Goal: Task Accomplishment & Management: Manage account settings

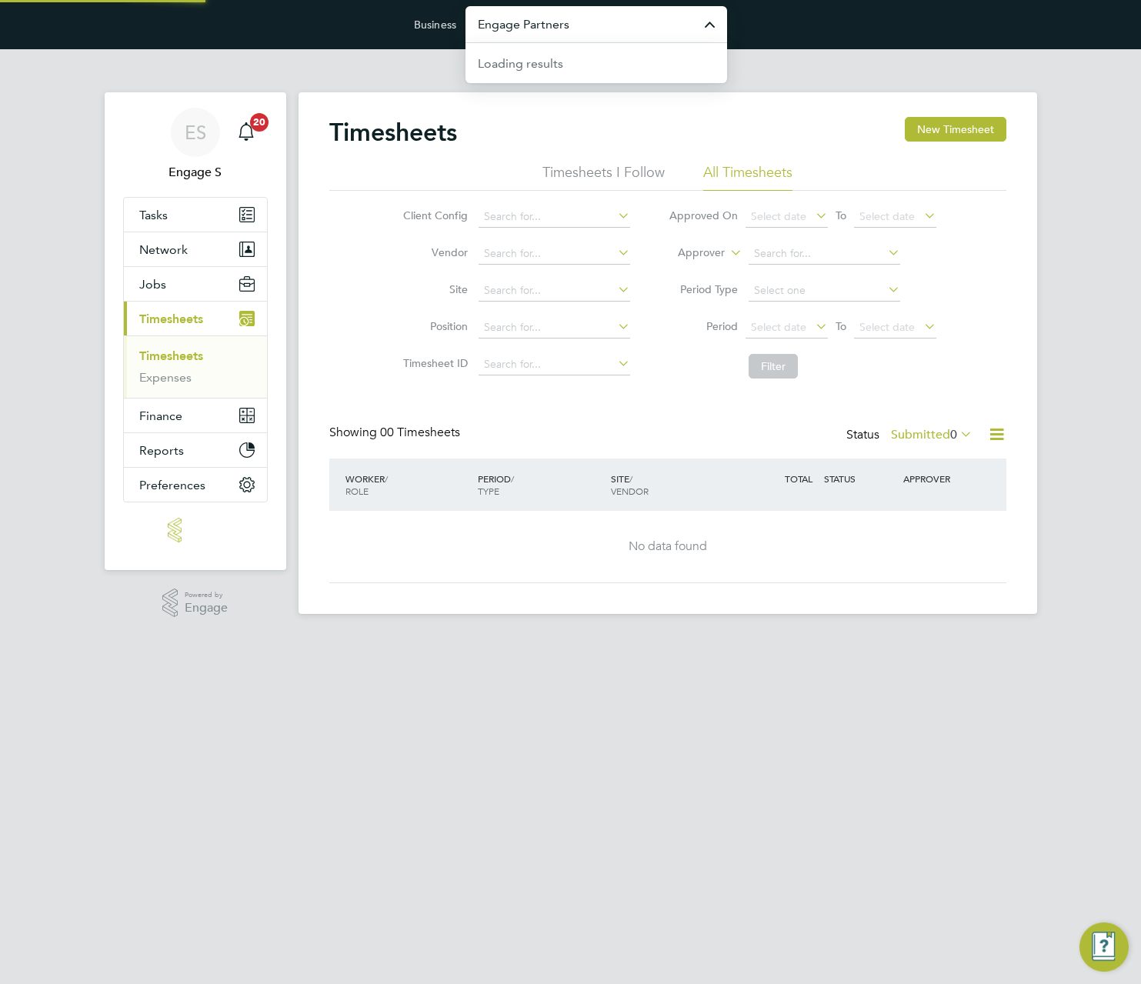
click at [624, 28] on input "Engage Partners" at bounding box center [597, 24] width 262 height 36
click at [623, 57] on span "Lovell Partnerships Limited" at bounding box center [586, 62] width 217 height 18
type input "Lovell Partnerships Limited"
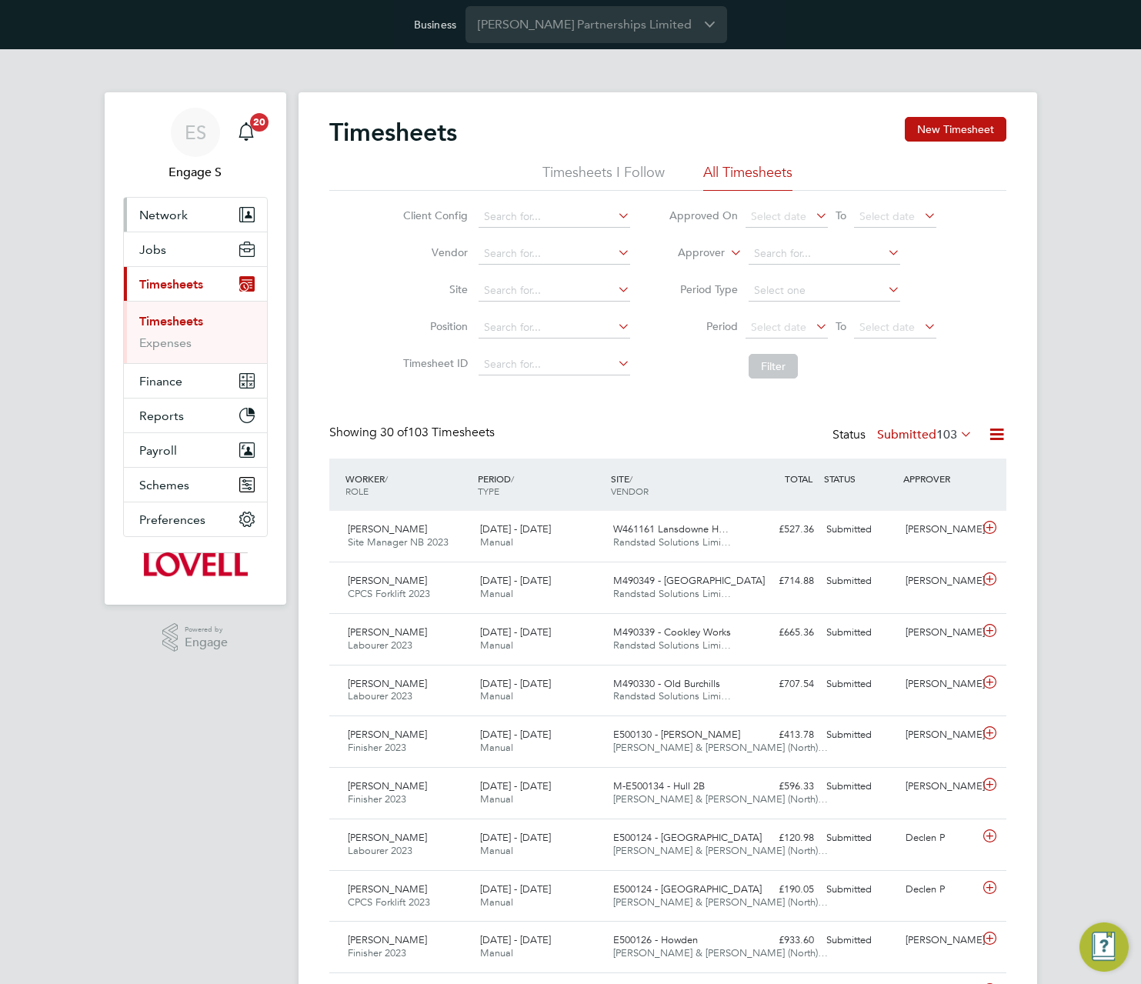
click at [201, 209] on button "Network" at bounding box center [195, 215] width 143 height 34
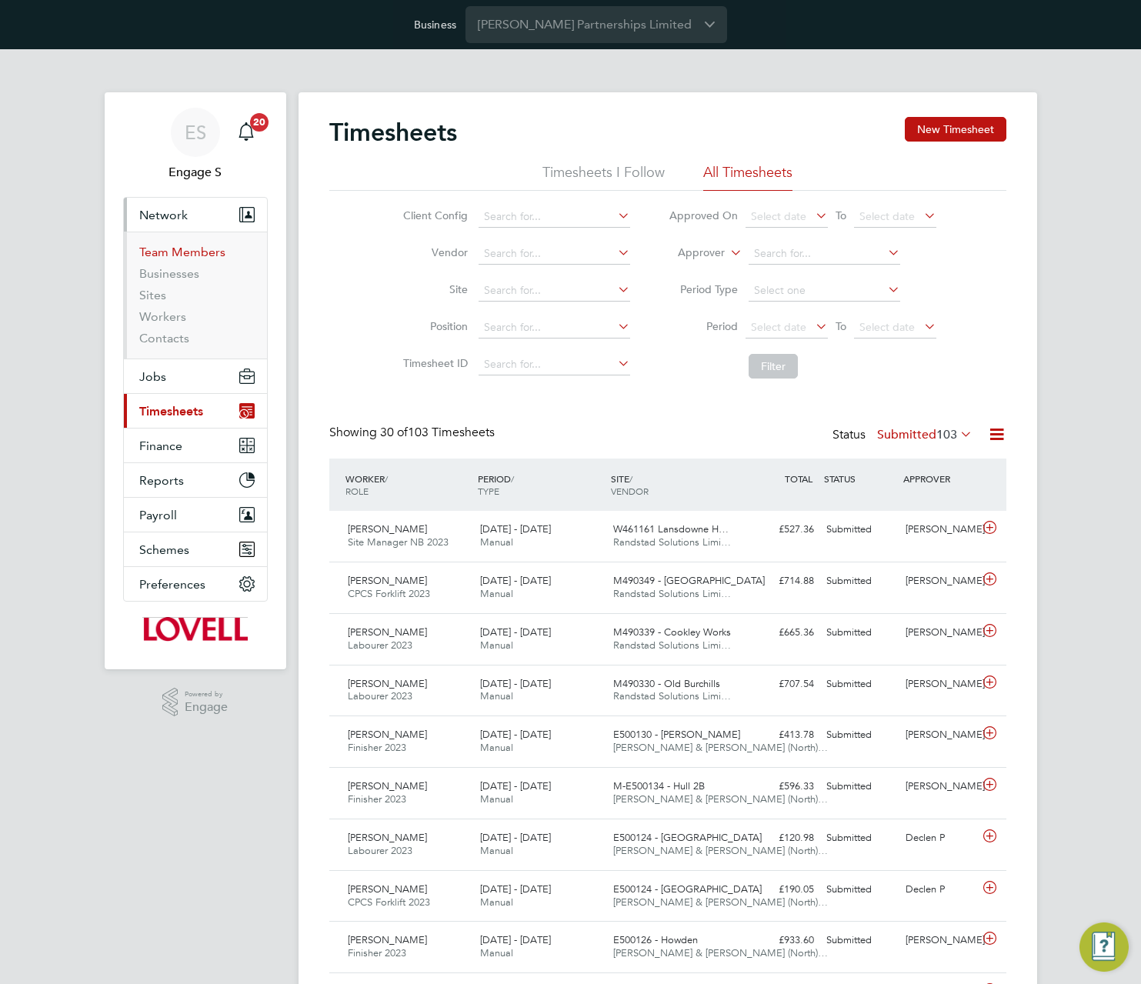
click at [191, 256] on link "Team Members" at bounding box center [182, 252] width 86 height 15
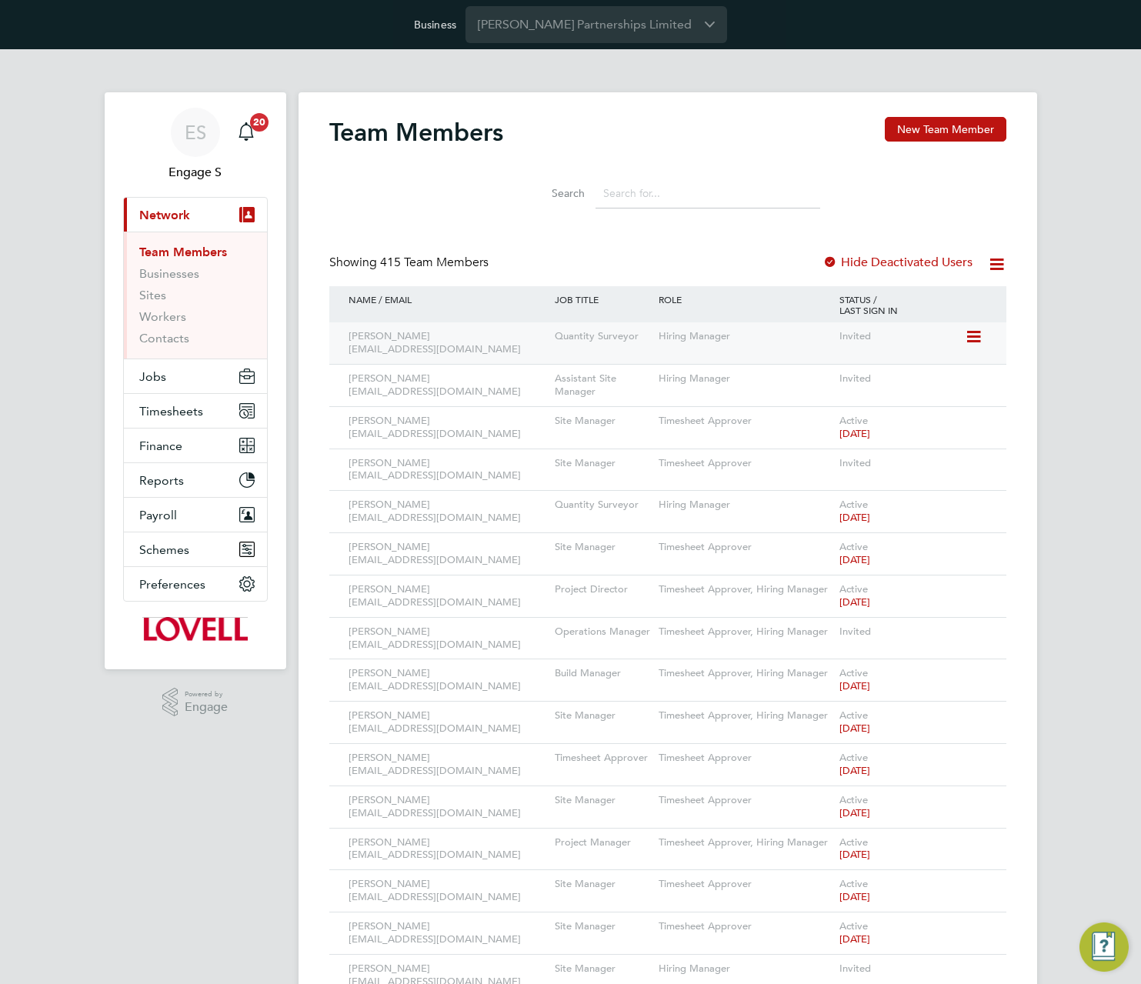
click at [974, 336] on icon at bounding box center [972, 337] width 15 height 18
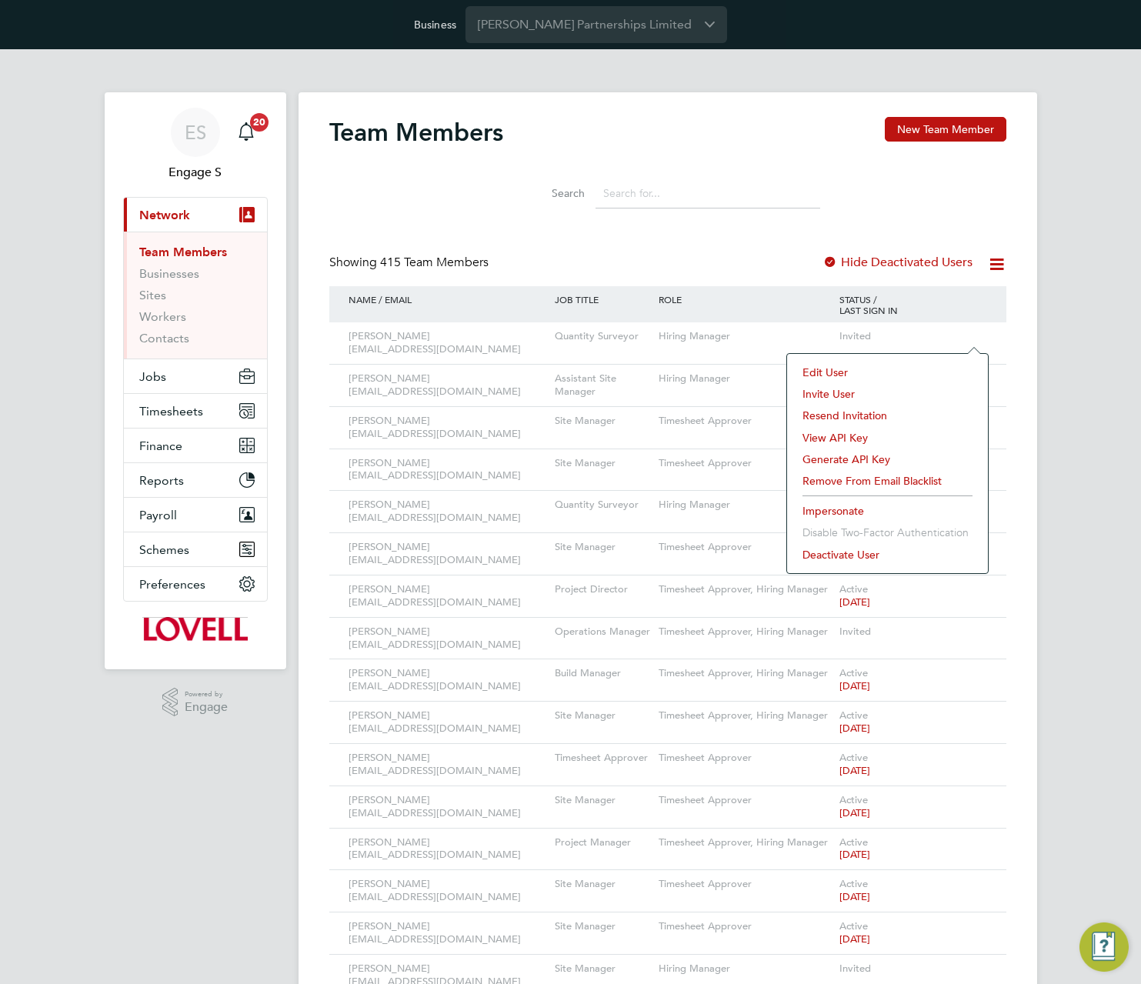
click at [825, 370] on li "Edit User" at bounding box center [887, 373] width 185 height 22
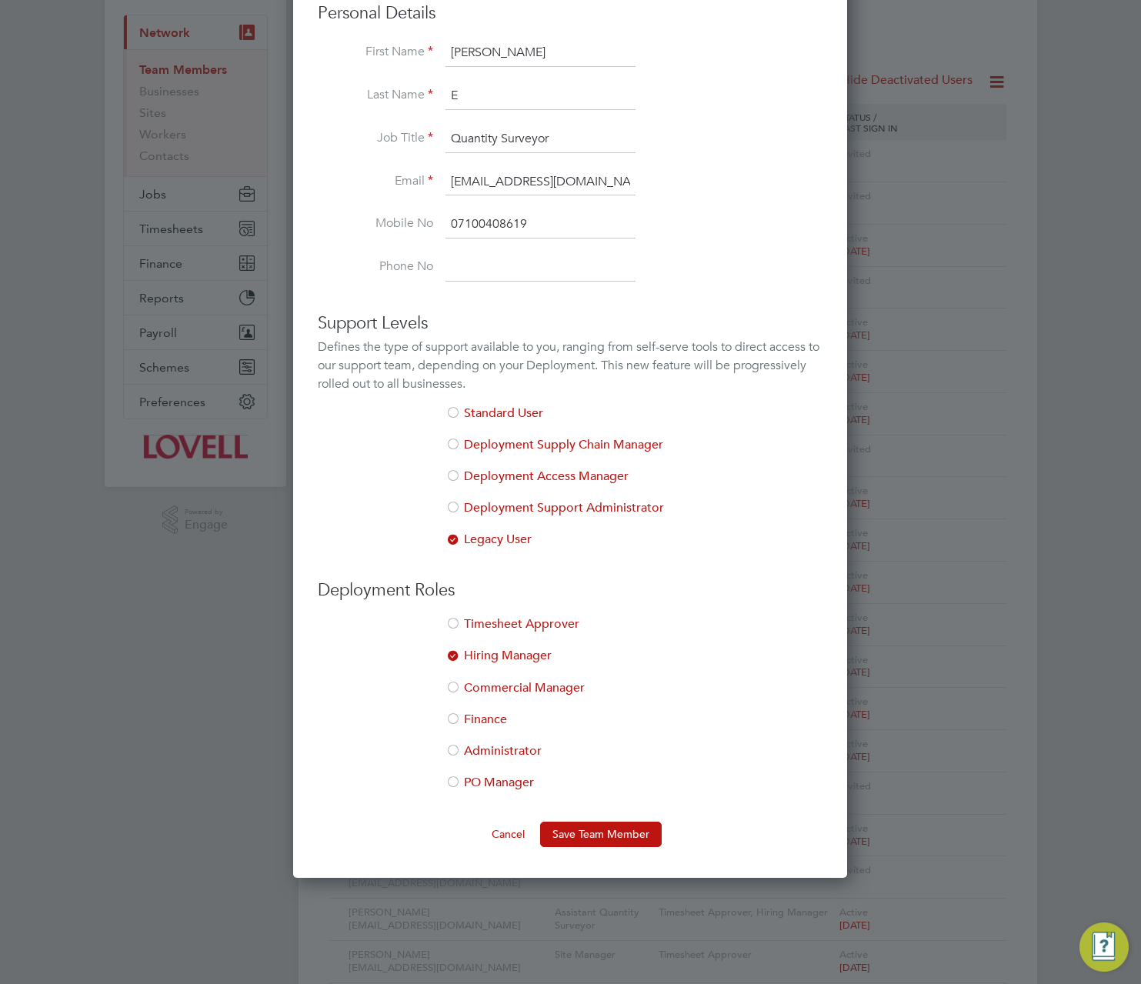
click at [448, 355] on div "Defines the type of support available to you, ranging from self-serve tools to …" at bounding box center [570, 365] width 505 height 55
click at [449, 354] on div "Defines the type of support available to you, ranging from self-serve tools to …" at bounding box center [570, 365] width 505 height 55
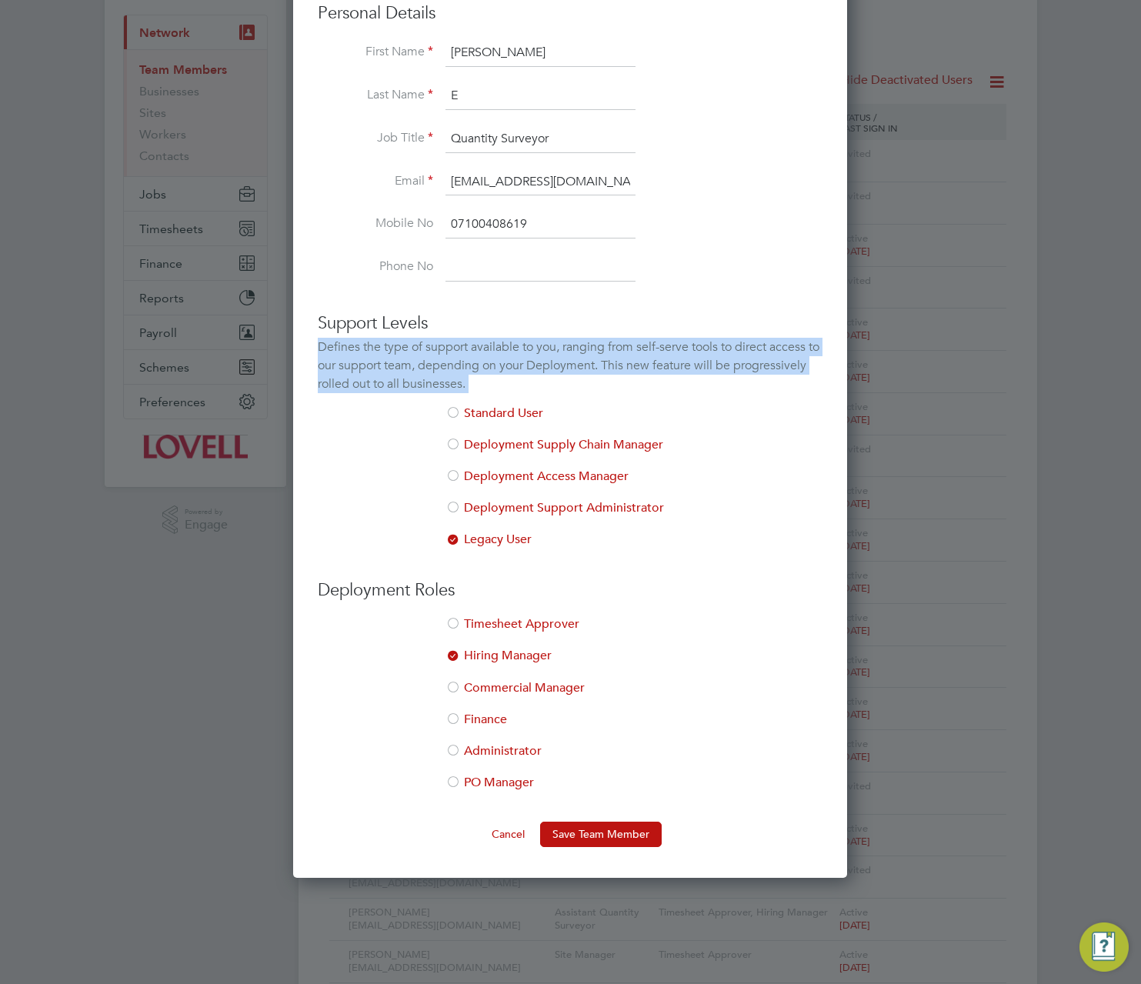
click at [449, 354] on div "Defines the type of support available to you, ranging from self-serve tools to …" at bounding box center [570, 365] width 505 height 55
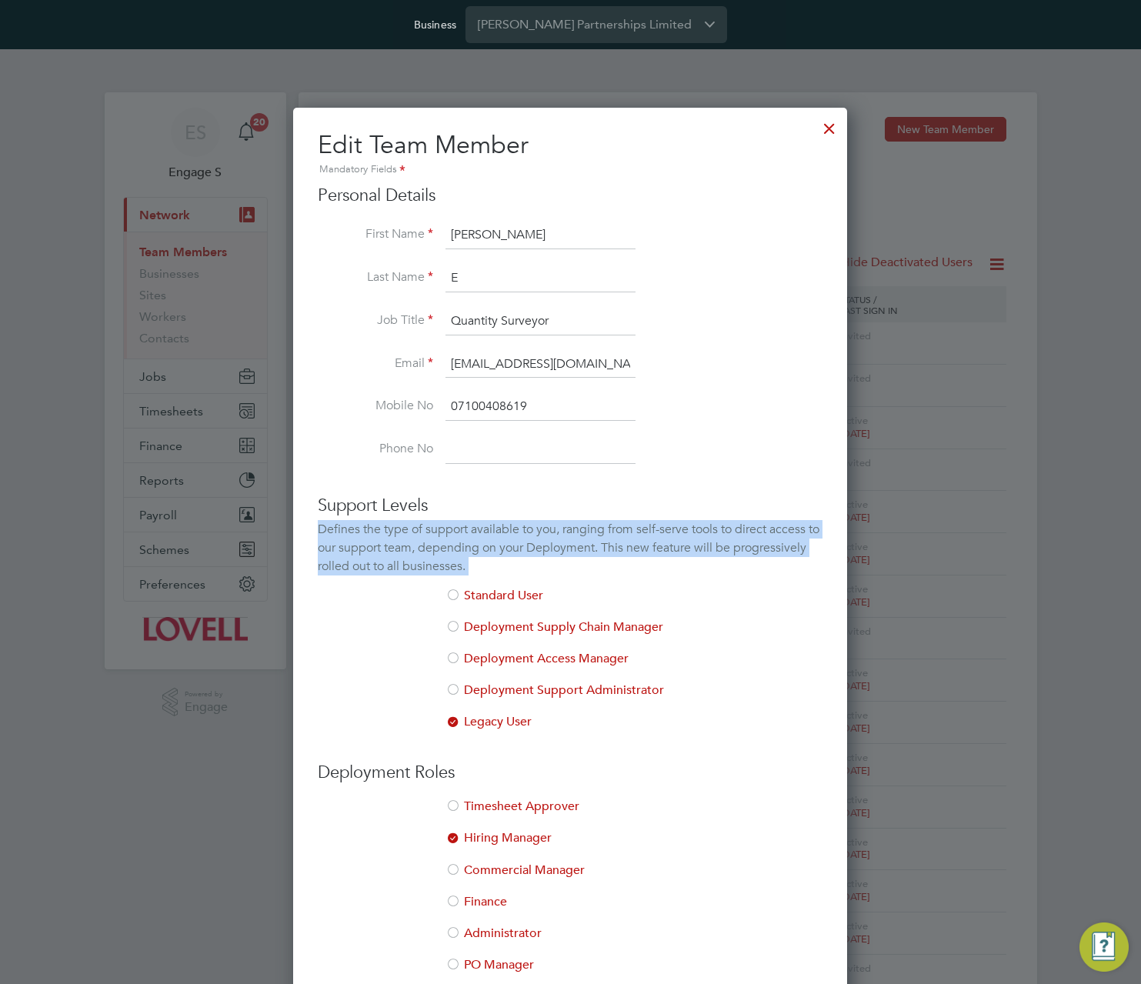
click at [829, 124] on div at bounding box center [830, 125] width 28 height 28
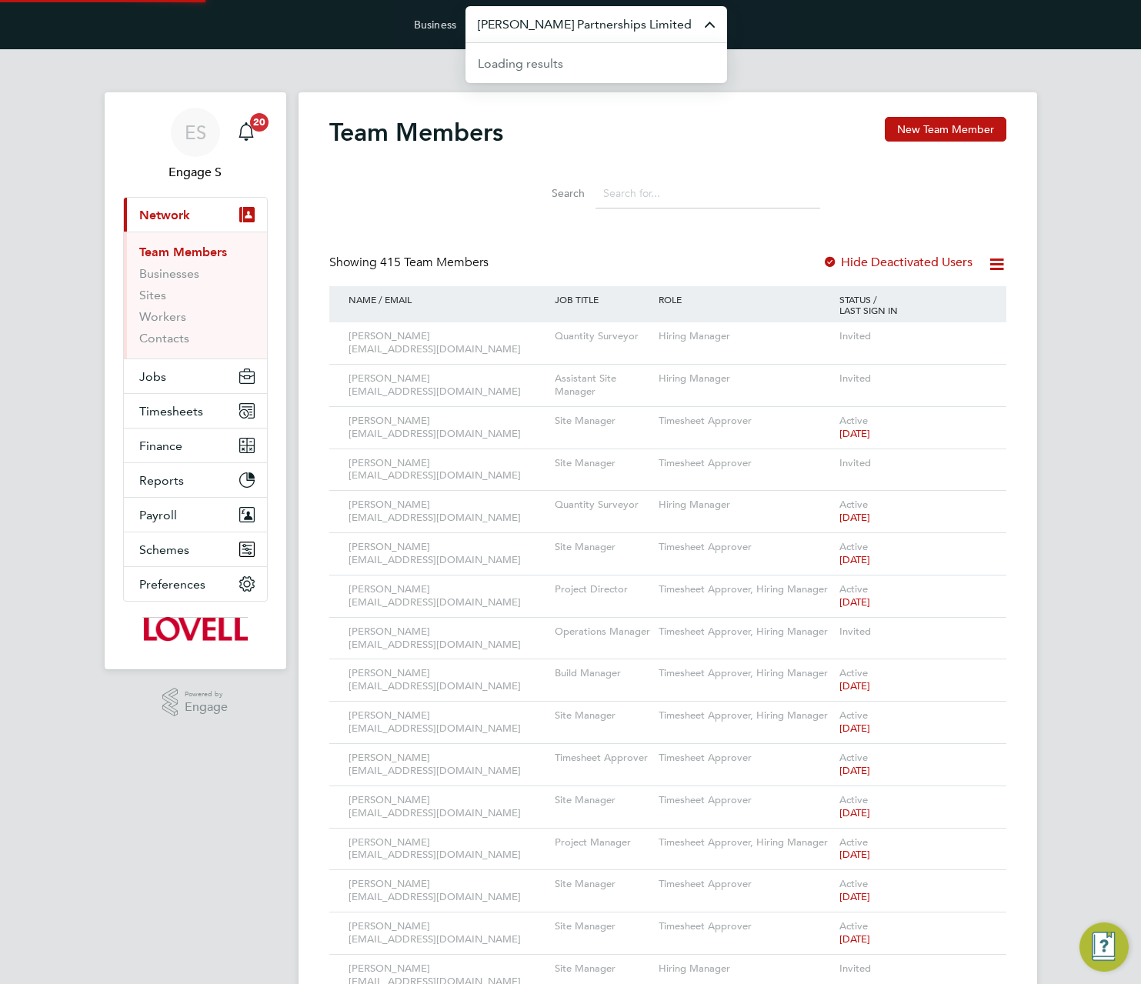
click at [645, 22] on input "Lovell Partnerships Limited" at bounding box center [597, 24] width 262 height 36
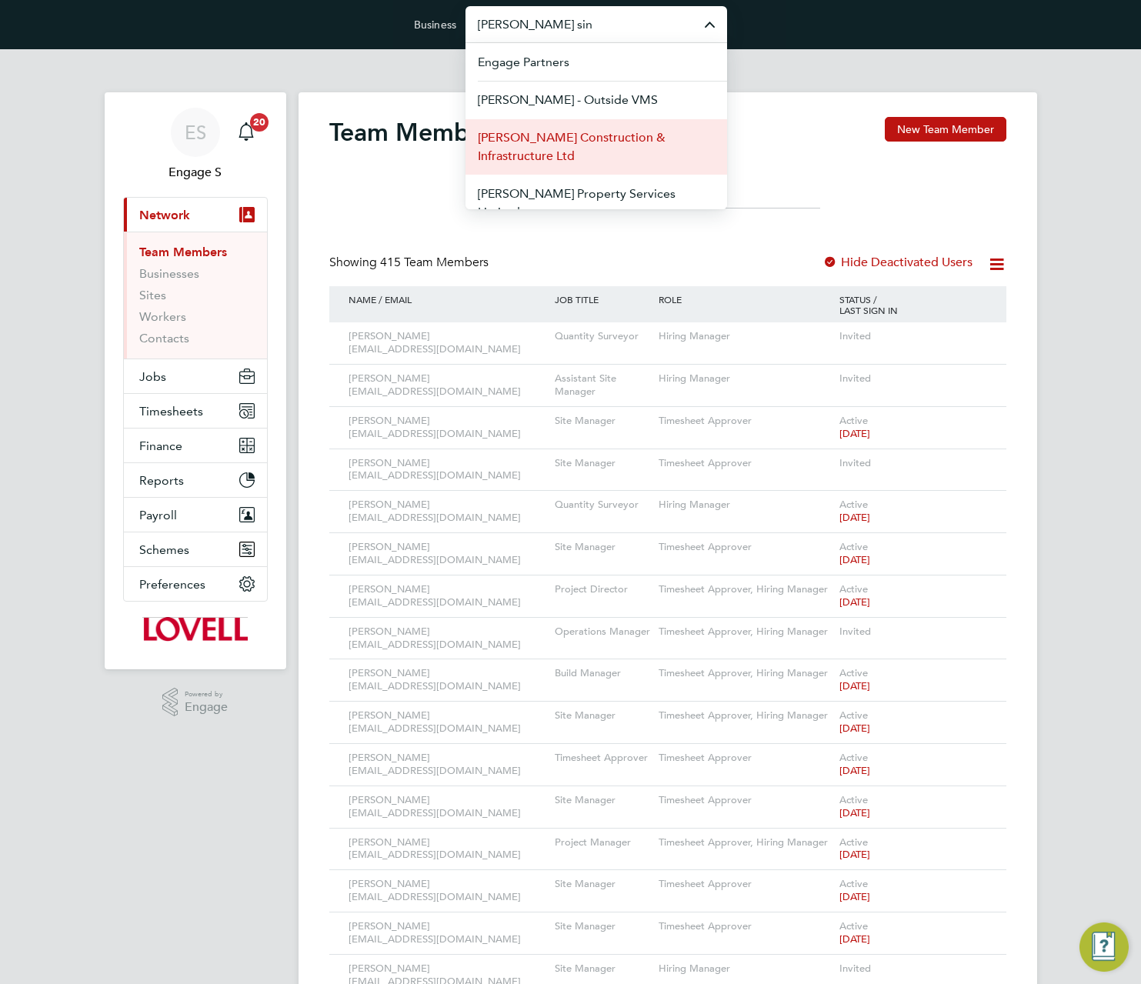
click at [618, 149] on span "[PERSON_NAME] Construction & Infrastructure Ltd" at bounding box center [596, 147] width 237 height 37
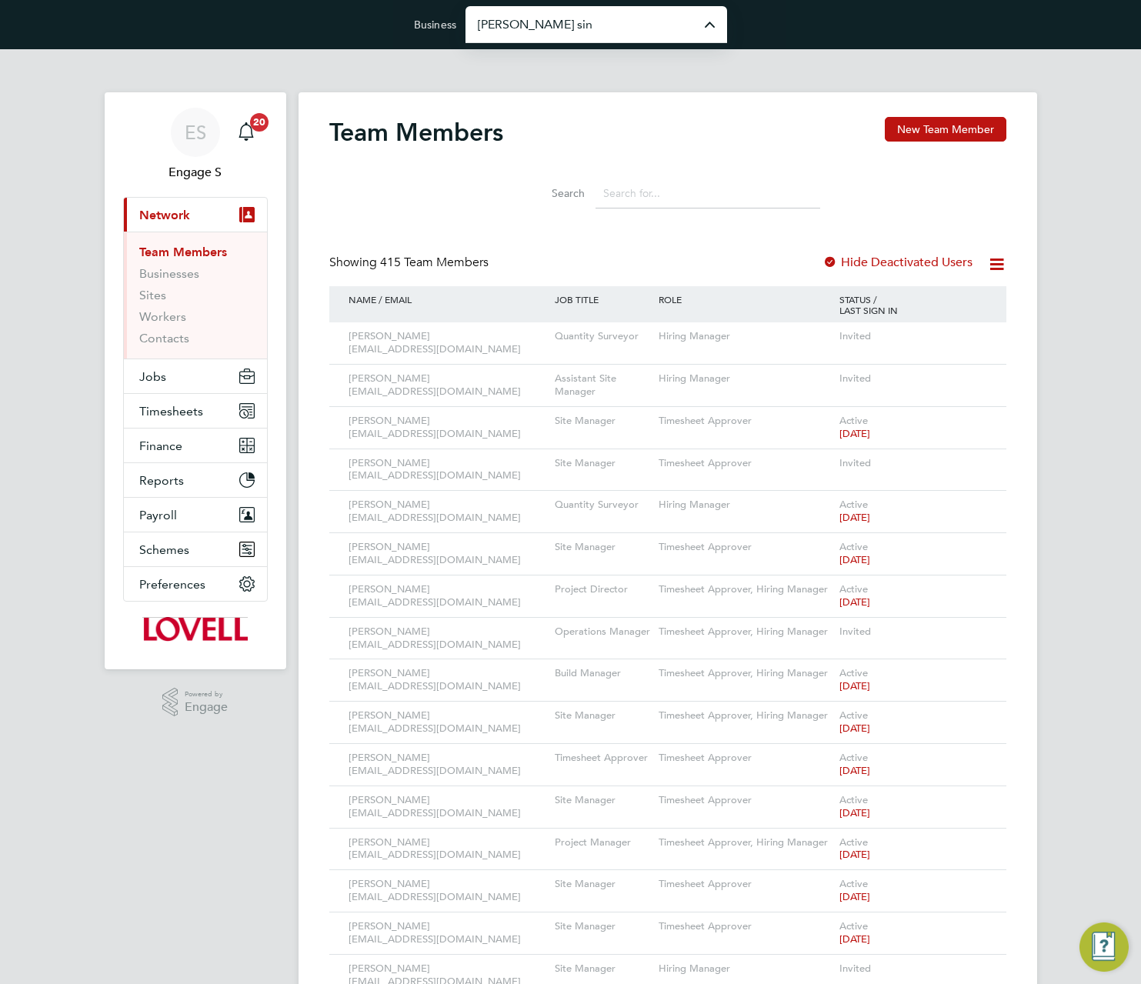
type input "[PERSON_NAME] Construction & Infrastructure Ltd"
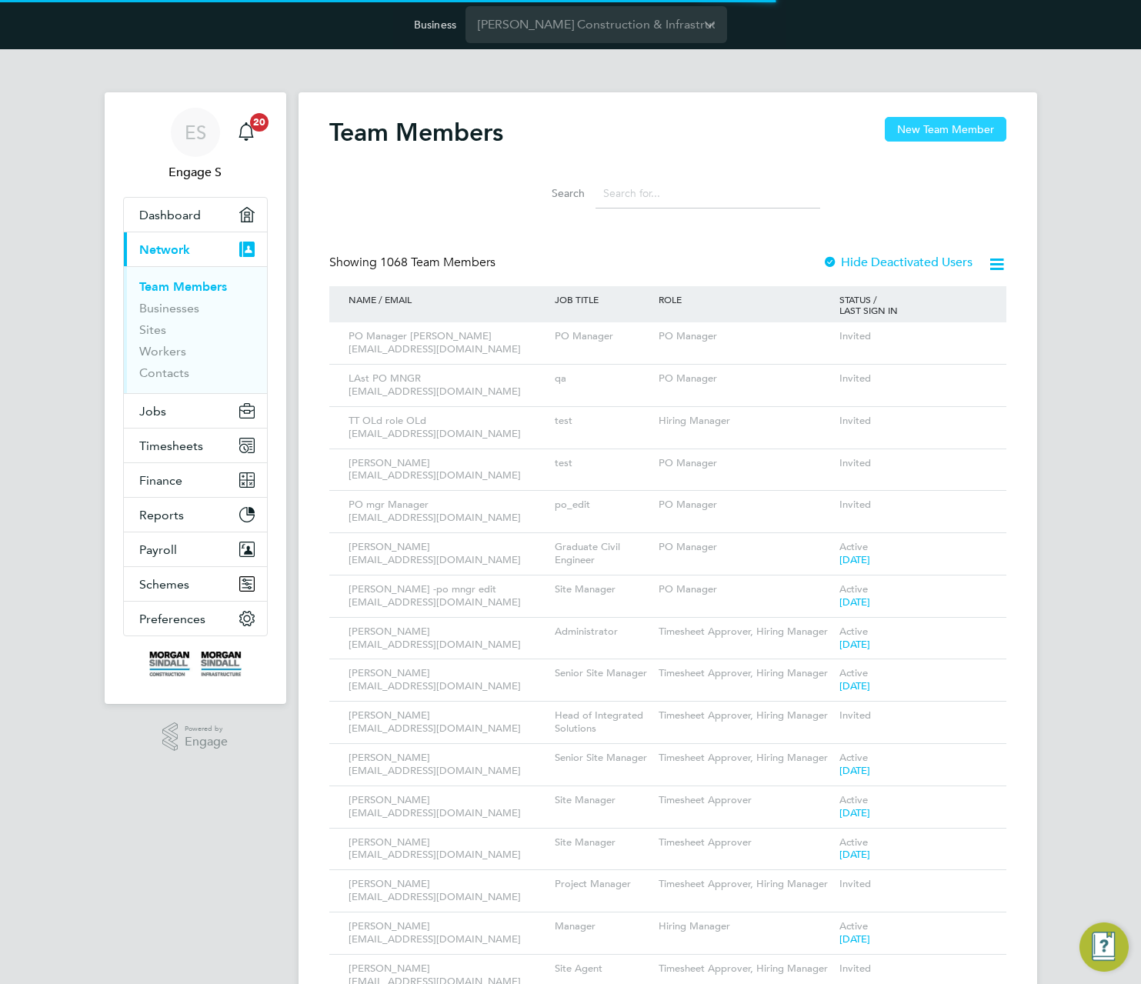
click at [967, 134] on button "New Team Member" at bounding box center [946, 129] width 122 height 25
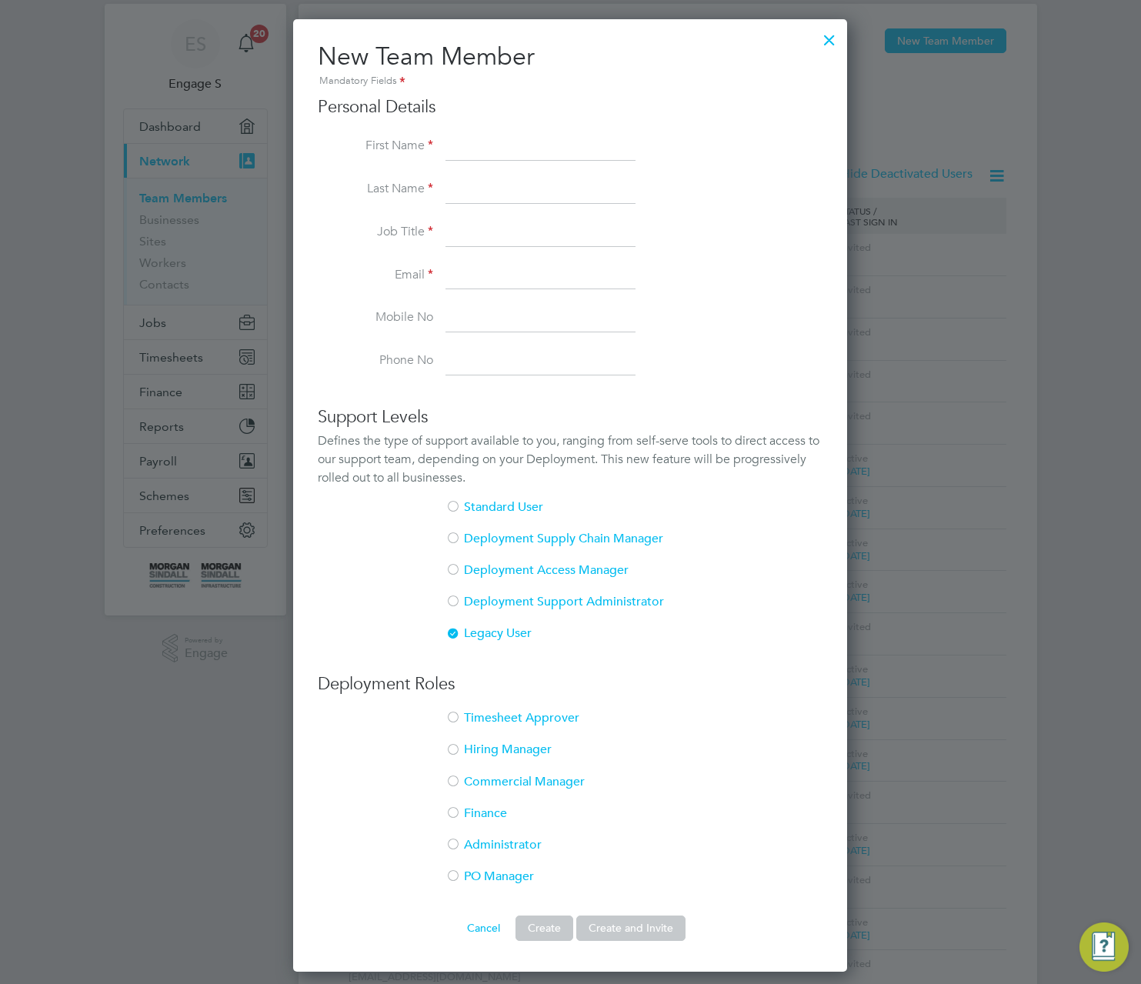
scroll to position [99, 0]
